Goal: Task Accomplishment & Management: Complete application form

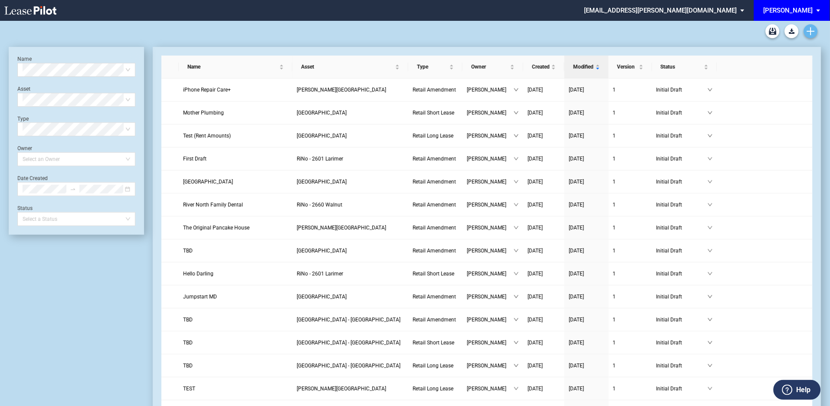
click at [809, 30] on icon "Create new document" at bounding box center [811, 31] width 8 height 8
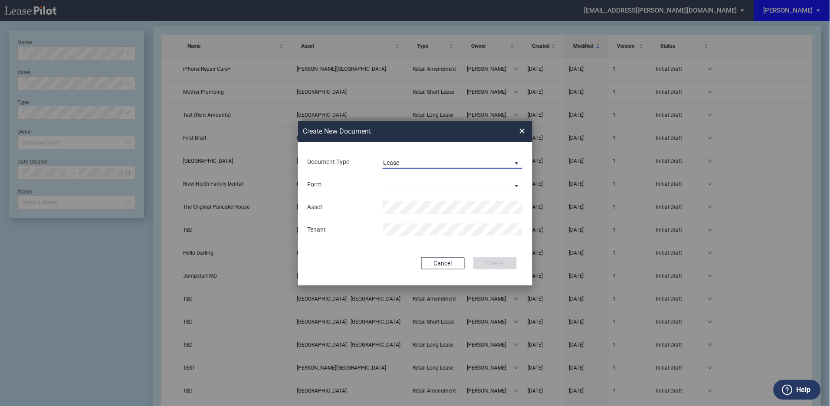
click at [519, 160] on span "Document Type: \aLease\a" at bounding box center [514, 162] width 10 height 9
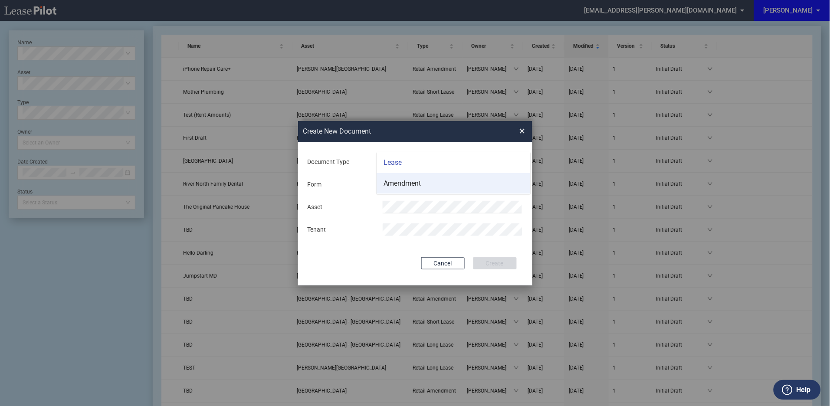
click at [405, 180] on div "Amendment" at bounding box center [401, 184] width 37 height 10
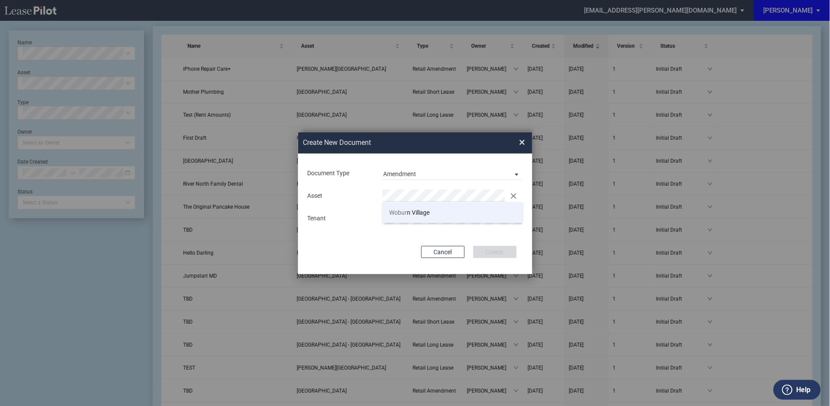
click at [412, 214] on span "Wobur n Village" at bounding box center [409, 212] width 40 height 7
click at [495, 250] on button "Create" at bounding box center [494, 252] width 43 height 12
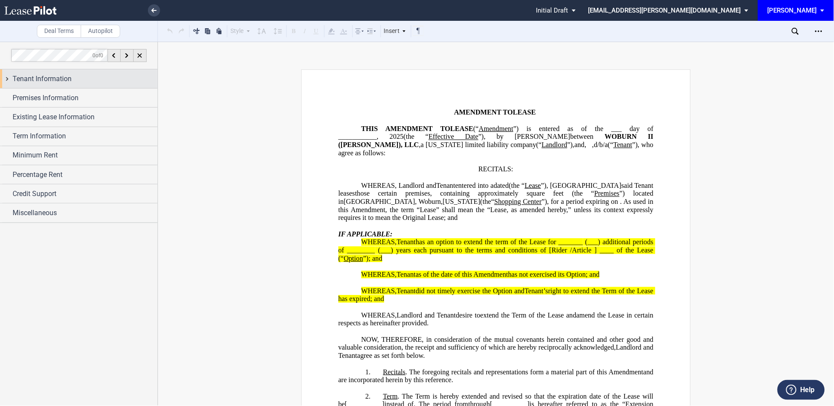
click at [7, 79] on div "Tenant Information" at bounding box center [78, 78] width 157 height 19
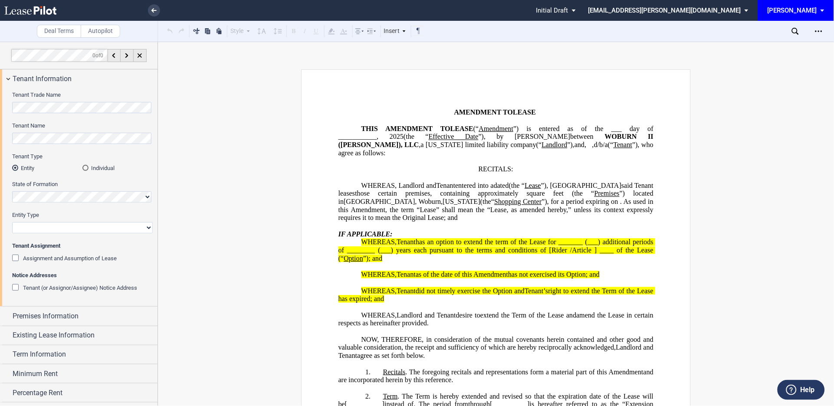
click at [16, 258] on div "Assignment and Assumption of Lease" at bounding box center [16, 259] width 9 height 9
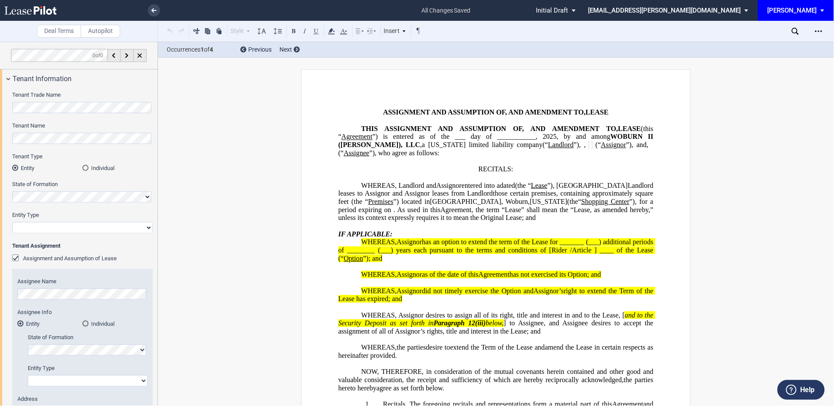
click at [51, 228] on select "Corporation Limited Liability Company General Partnership Limited Partnership O…" at bounding box center [82, 227] width 141 height 11
select select "corporation"
click at [12, 222] on select "Corporation Limited Liability Company General Partnership Limited Partnership O…" at bounding box center [82, 227] width 141 height 11
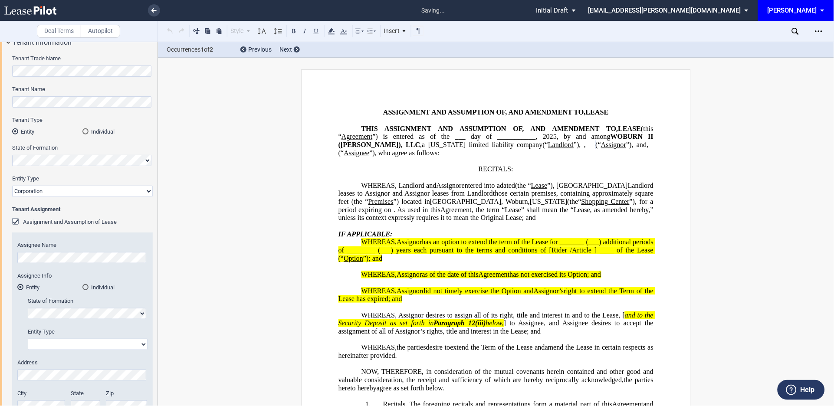
scroll to position [64, 0]
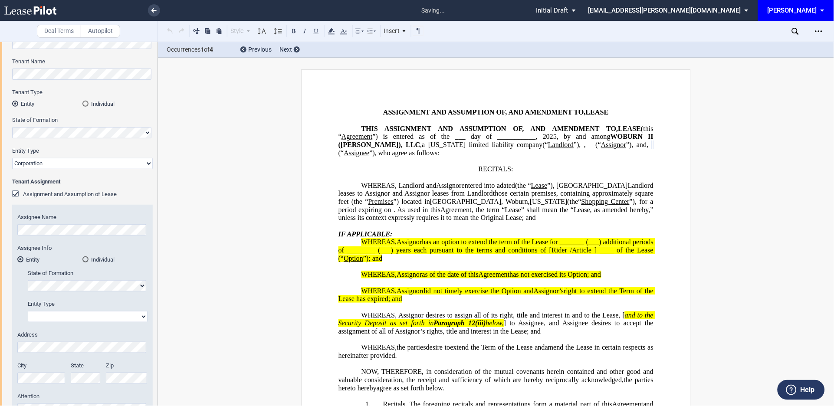
click at [72, 317] on select "Corporation Limited Liability Company General Partnership Limited Partnership O…" at bounding box center [88, 316] width 120 height 11
select select "corporation"
click at [28, 311] on select "Corporation Limited Liability Company General Partnership Limited Partnership O…" at bounding box center [88, 316] width 120 height 11
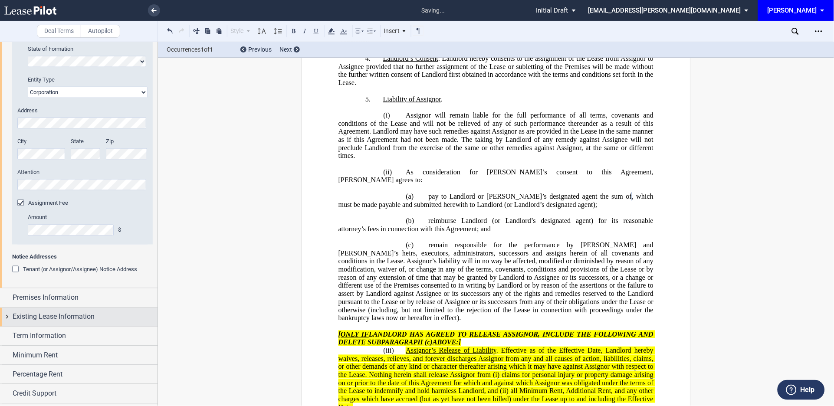
scroll to position [305, 0]
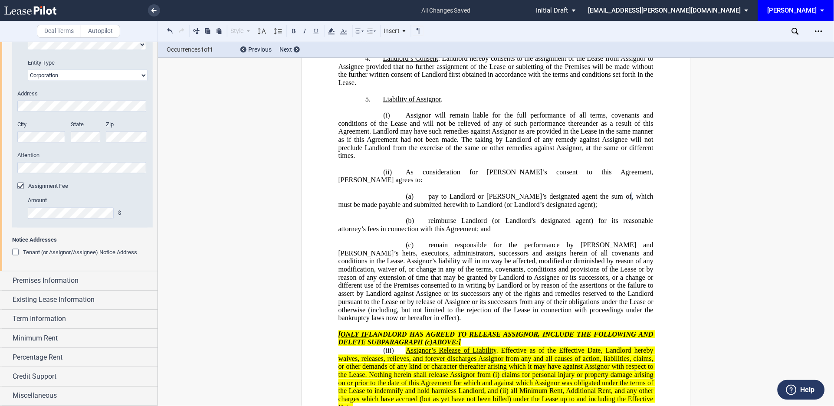
click at [14, 252] on div "Tenant (or Assignor/Assignee) Notice Address" at bounding box center [16, 253] width 9 height 9
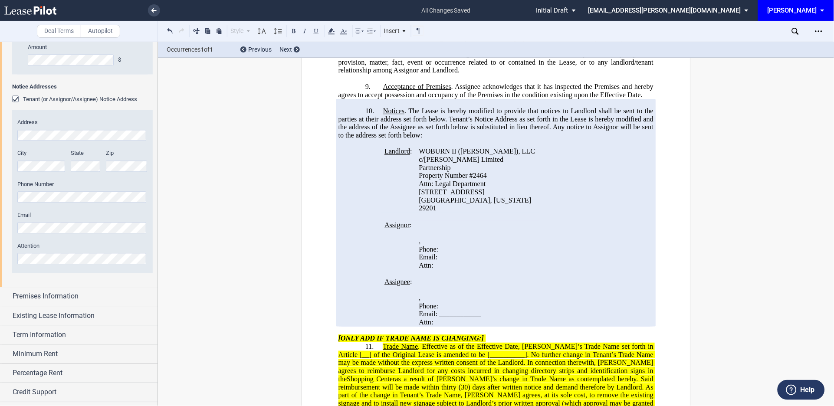
scroll to position [474, 0]
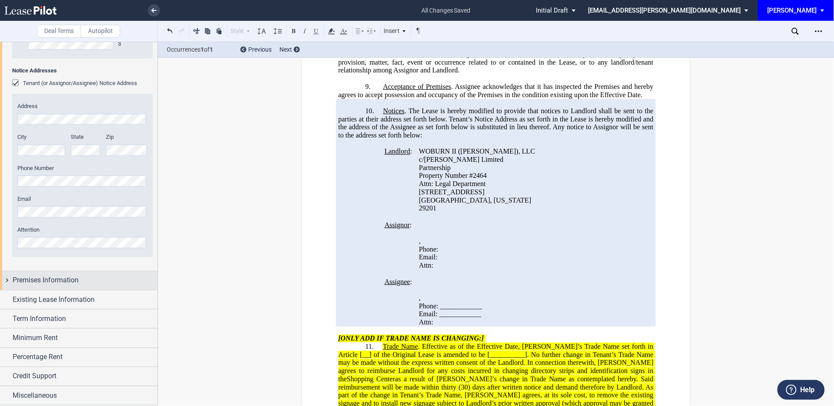
click at [42, 280] on span "Premises Information" at bounding box center [46, 280] width 66 height 10
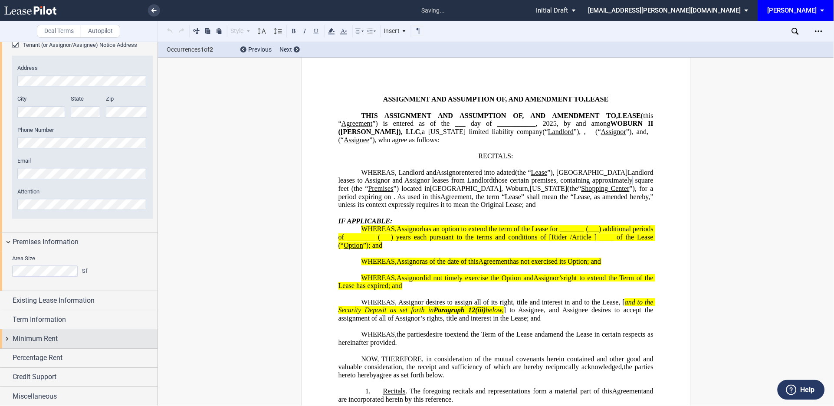
scroll to position [514, 0]
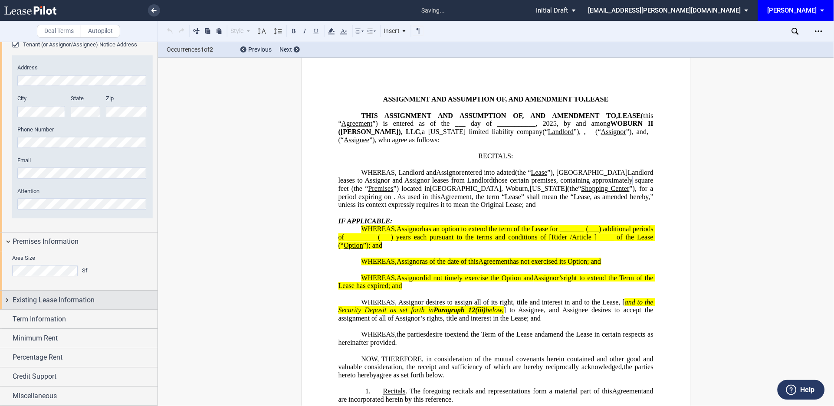
click at [39, 299] on span "Existing Lease Information" at bounding box center [54, 300] width 82 height 10
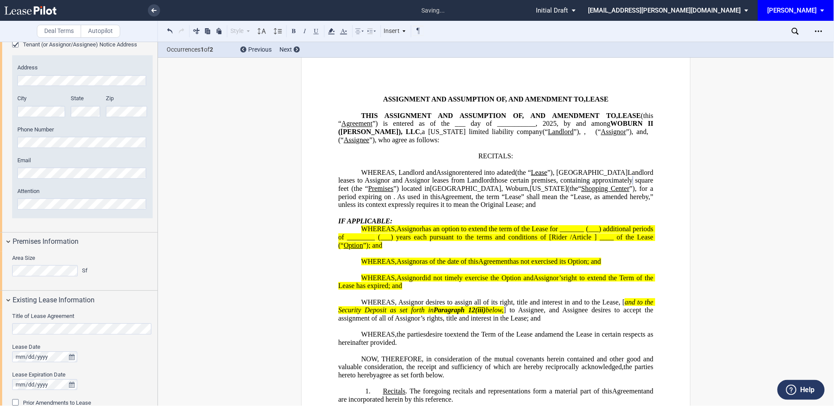
scroll to position [578, 0]
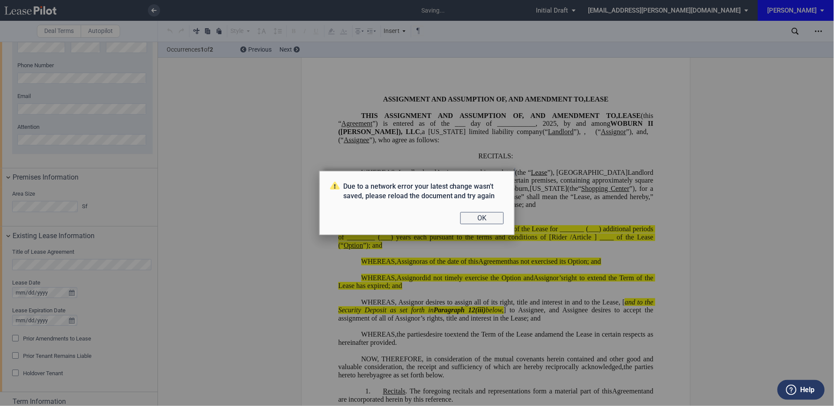
click at [486, 217] on button "OK" at bounding box center [481, 218] width 43 height 12
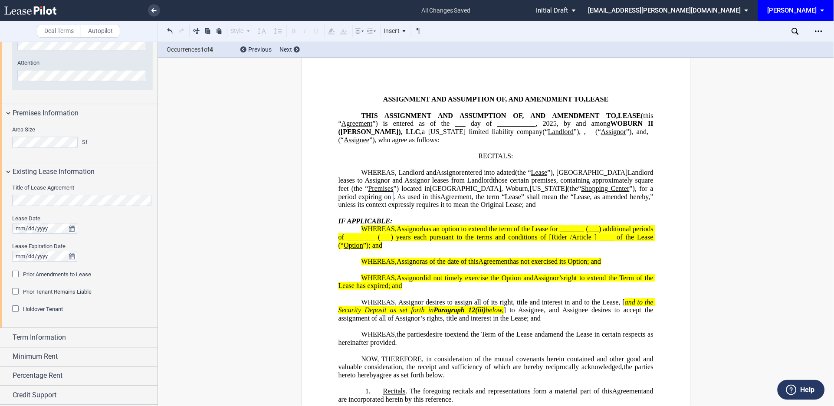
scroll to position [660, 0]
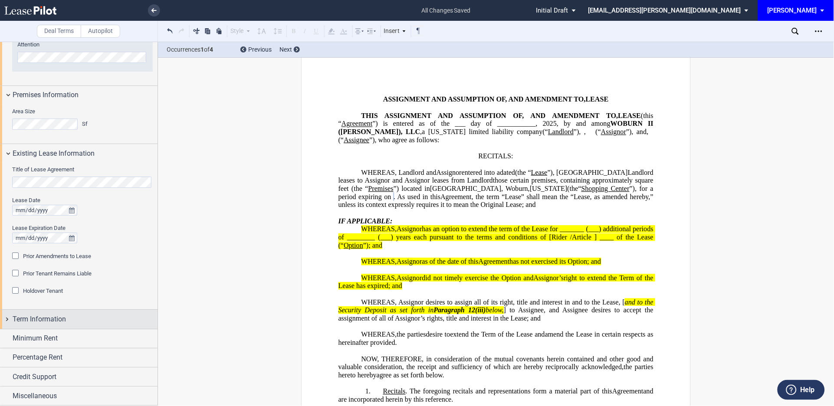
click at [3, 321] on div "Term Information" at bounding box center [78, 319] width 157 height 19
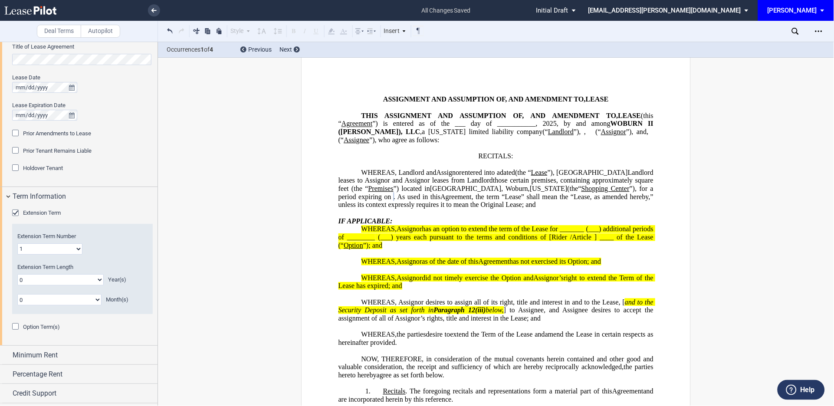
scroll to position [788, 0]
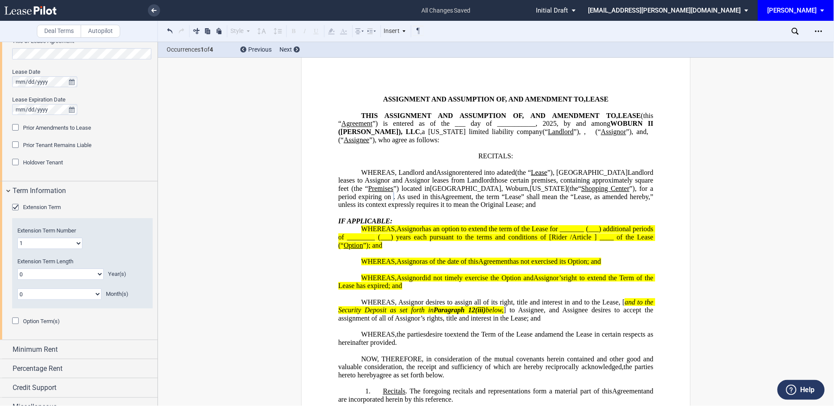
click at [83, 271] on select "0 1 2 3 4 5 6 7 8 9 10 11 12 13 14 15 16 17 18 19 20" at bounding box center [60, 273] width 86 height 11
select select "number:10"
click at [17, 268] on select "0 1 2 3 4 5 6 7 8 9 10 11 12 13 14 15 16 17 18 19 20" at bounding box center [60, 273] width 86 height 11
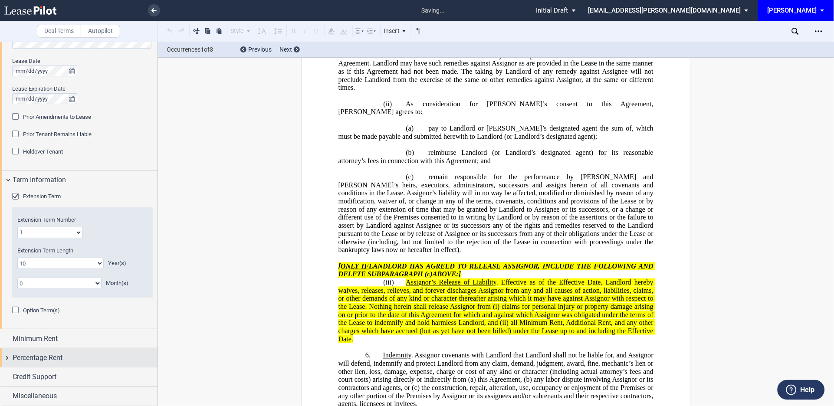
scroll to position [1576, 0]
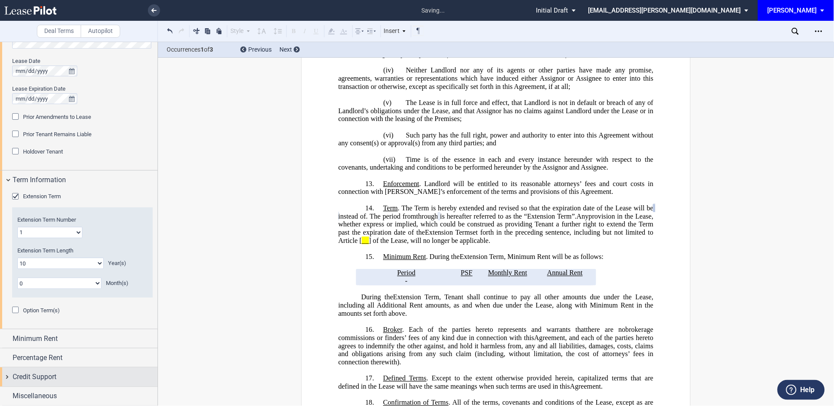
click at [9, 376] on div "Credit Support" at bounding box center [78, 376] width 157 height 19
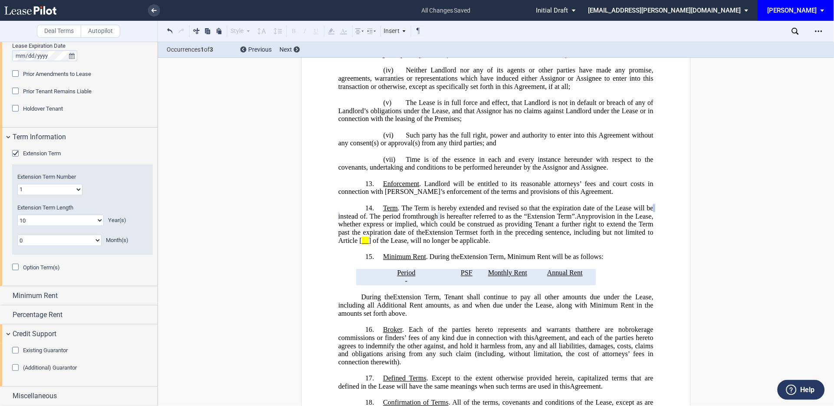
click at [14, 366] on div "(Additional) Guarantor" at bounding box center [16, 368] width 9 height 9
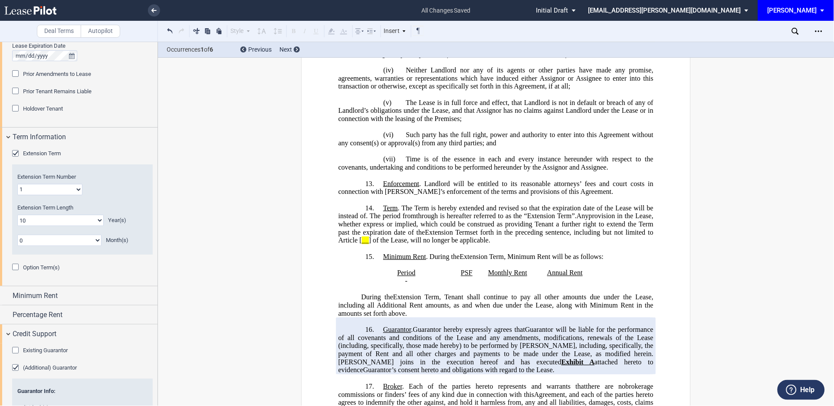
click at [13, 350] on div "Existing Guarantor" at bounding box center [16, 351] width 9 height 9
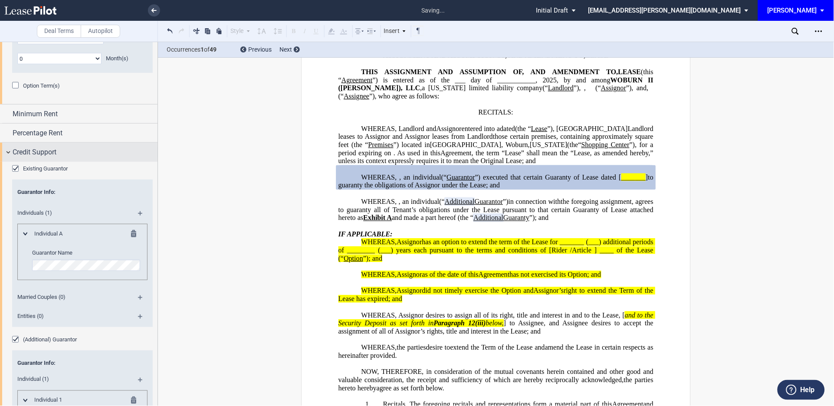
scroll to position [1035, 0]
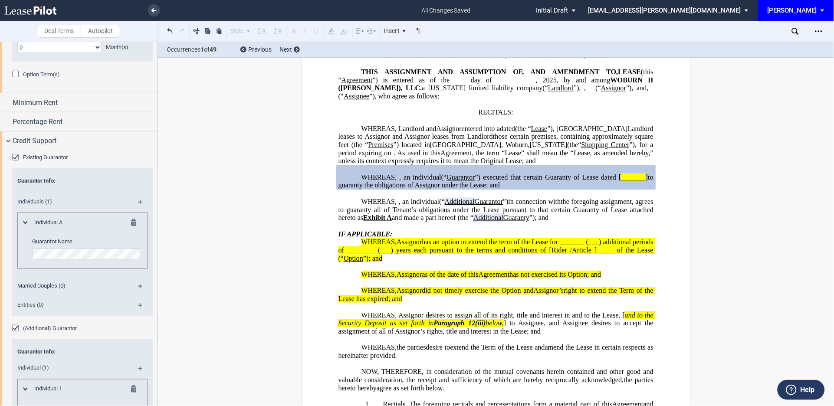
click at [138, 288] on md-icon at bounding box center [144, 289] width 12 height 10
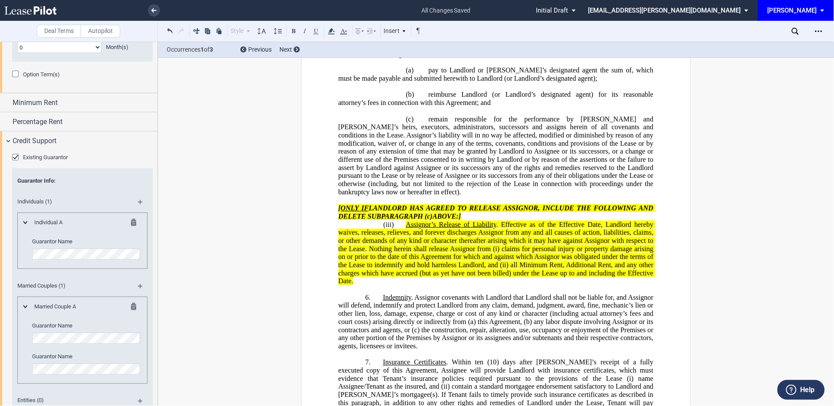
scroll to position [907, 0]
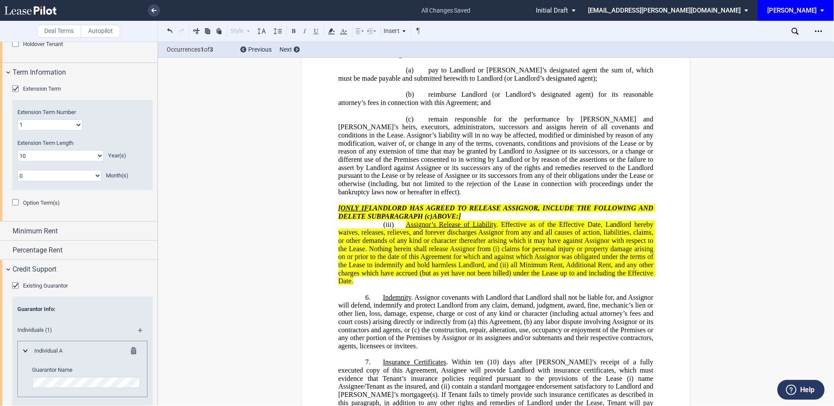
click at [14, 202] on div "Option Term(s)" at bounding box center [16, 203] width 9 height 9
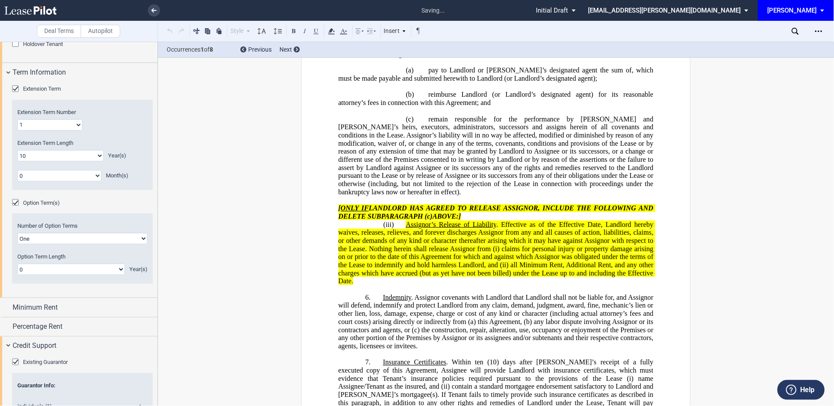
scroll to position [0, 0]
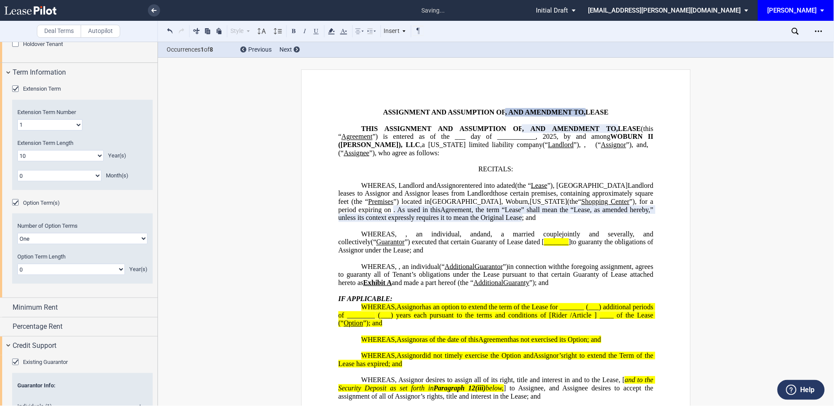
click at [119, 272] on select "0 1 2 3 4 5 6 7 8 9 10 11 12 13 14 15 16 17 18 19 20" at bounding box center [71, 269] width 108 height 11
select select "number:5"
click at [17, 264] on select "0 1 2 3 4 5 6 7 8 9 10 11 12 13 14 15 16 17 18 19 20" at bounding box center [71, 269] width 108 height 11
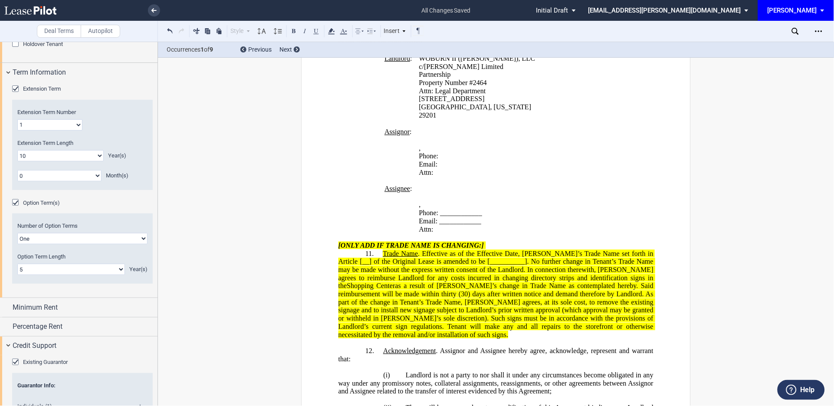
scroll to position [1181, 0]
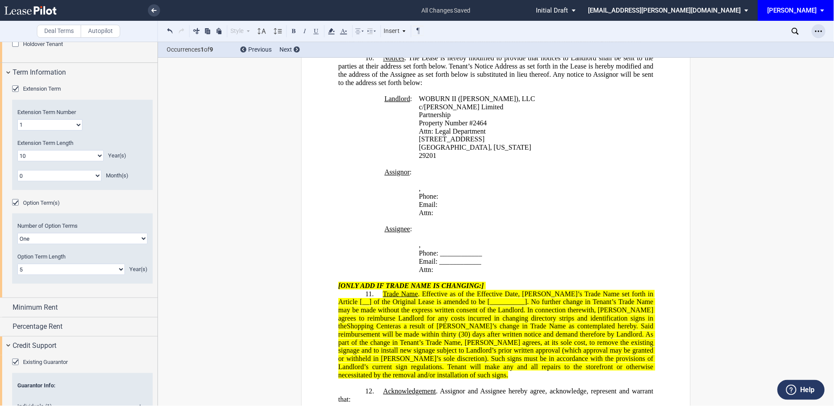
click at [820, 30] on icon "Open Lease options menu" at bounding box center [818, 31] width 7 height 7
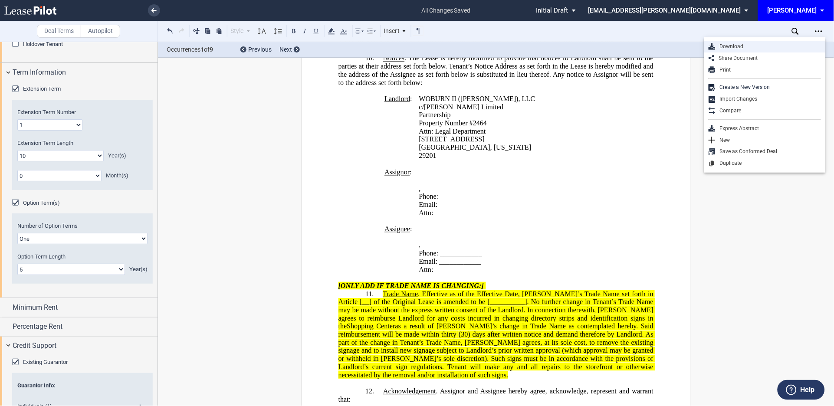
click at [733, 45] on div "Download" at bounding box center [768, 46] width 106 height 7
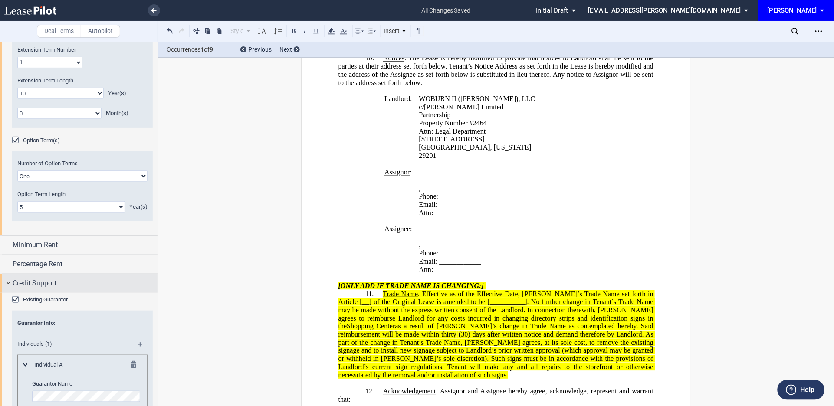
scroll to position [971, 0]
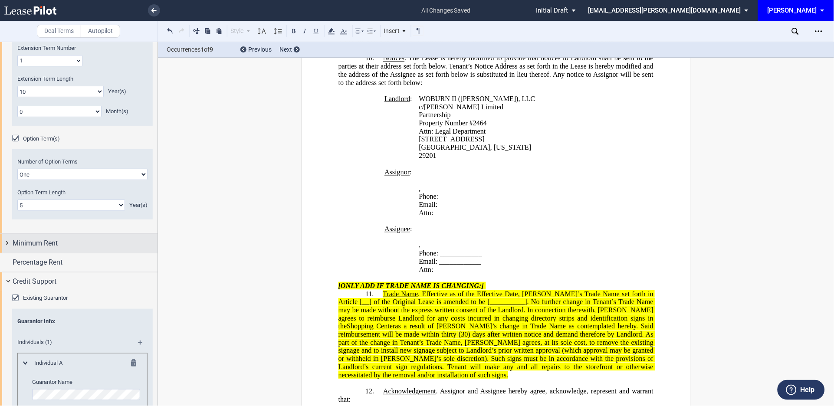
click at [8, 242] on div "Minimum Rent" at bounding box center [78, 243] width 157 height 19
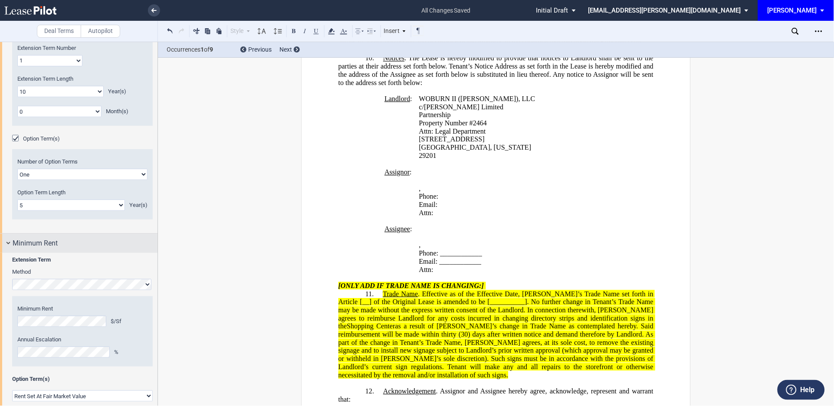
scroll to position [1099, 0]
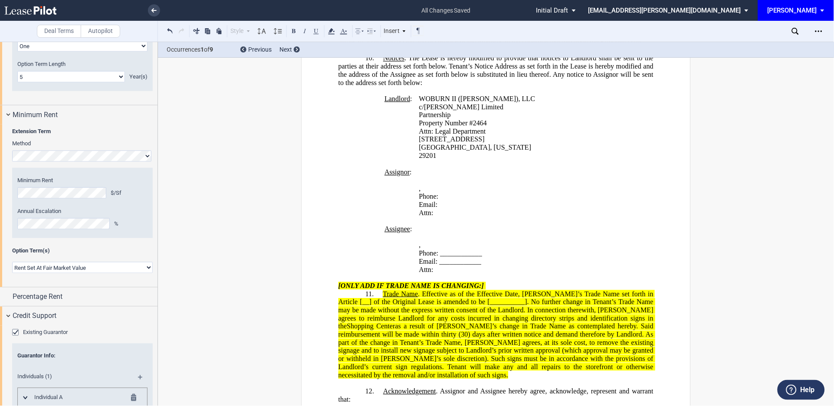
click at [144, 267] on select "Rent Set At Fair Market Value Rent Specified in [GEOGRAPHIC_DATA]" at bounding box center [82, 267] width 141 height 11
select select "fixed"
click at [12, 273] on select "Rent Set At Fair Market Value Rent Specified in [GEOGRAPHIC_DATA]" at bounding box center [82, 267] width 141 height 11
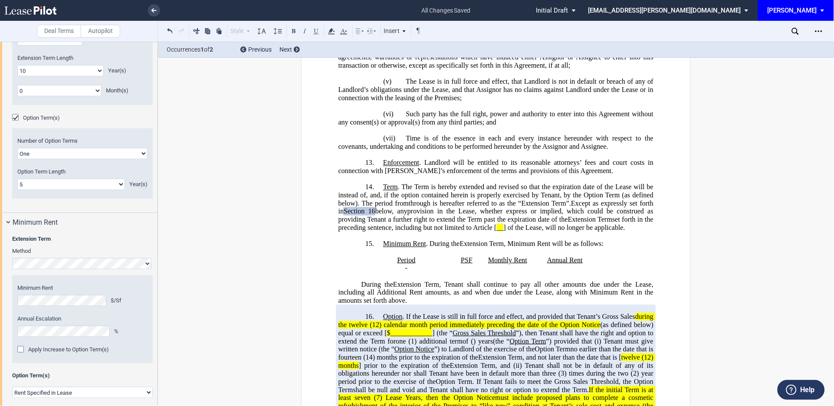
scroll to position [971, 0]
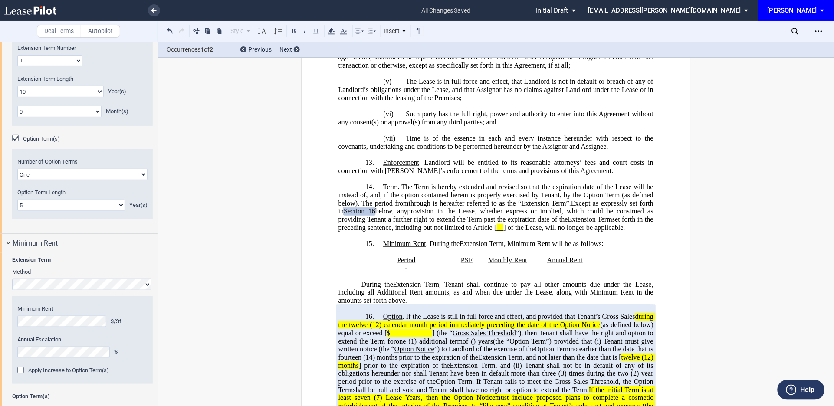
click at [118, 206] on select "0 1 2 3 4 5 6 7 8 9 10 11 12 13 14 15 16 17 18 19 20" at bounding box center [71, 205] width 108 height 11
select select "number:6"
click at [17, 200] on select "0 1 2 3 4 5 6 7 8 9 10 11 12 13 14 15 16 17 18 19 20" at bounding box center [71, 205] width 108 height 11
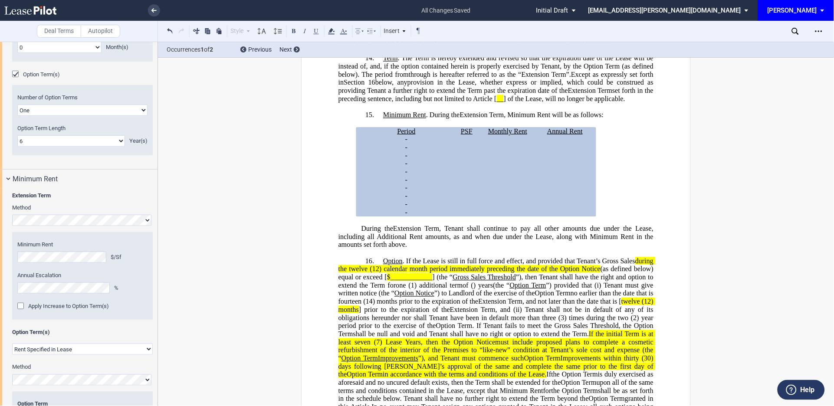
scroll to position [1099, 0]
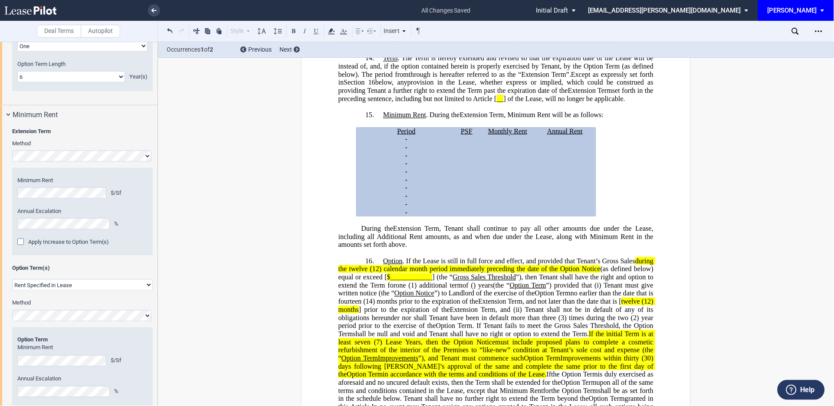
click at [18, 241] on div "Apply Increase to Option Term(s)" at bounding box center [21, 243] width 9 height 9
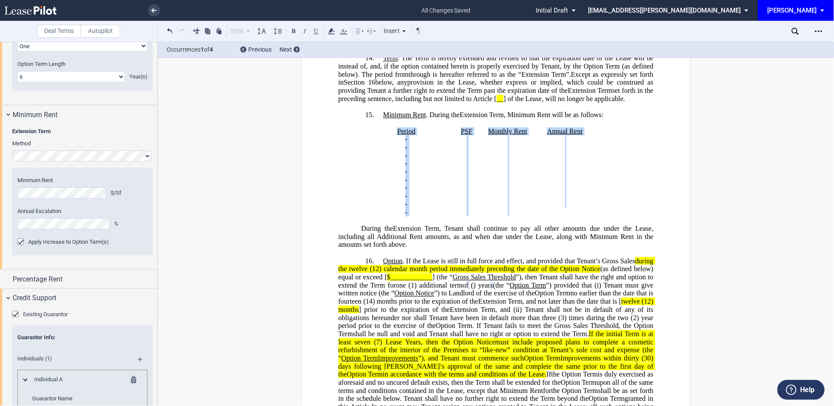
click at [570, 209] on generate-table "Period PSF Monthly Rent Annual Rent ﻿ ﻿ - ﻿ ﻿ - ﻿ ﻿ ﻿ ﻿ ﻿ ﻿ ﻿ ﻿ - ﻿ ﻿ - ﻿ ﻿ ﻿ ﻿…" at bounding box center [495, 172] width 315 height 89
copy generate-table "Period PSF Monthly Rent Annual Rent ﻿ ﻿ - ﻿ ﻿ - ﻿ ﻿ ﻿ ﻿ ﻿ ﻿ ﻿ ﻿ - ﻿ ﻿ - ﻿ ﻿ ﻿ ﻿…"
